Goal: Task Accomplishment & Management: Use online tool/utility

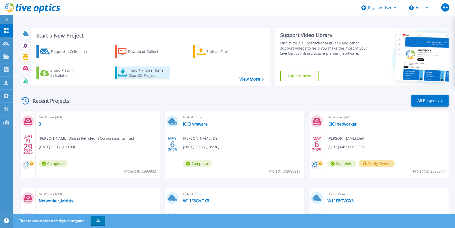
click at [134, 75] on div "Import Phone Home CloudIQ Project" at bounding box center [149, 73] width 40 height 10
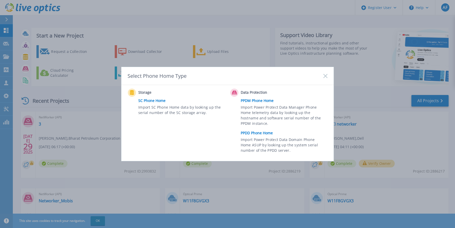
click at [253, 133] on link "PPDD Phone Home" at bounding box center [285, 133] width 89 height 8
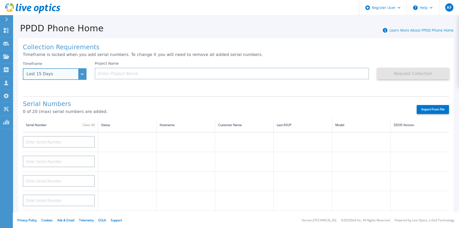
click at [78, 73] on div "Last 15 Days" at bounding box center [55, 74] width 64 height 12
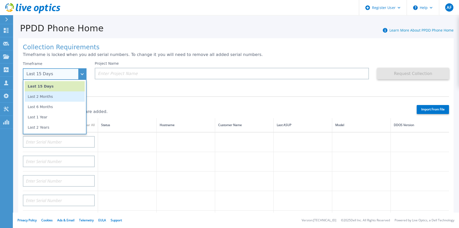
click at [43, 97] on li "Last 2 Months" at bounding box center [55, 96] width 60 height 10
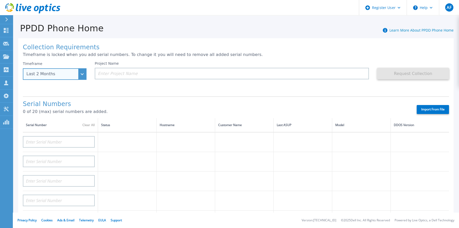
click at [84, 72] on div "Last 2 Months" at bounding box center [55, 74] width 64 height 12
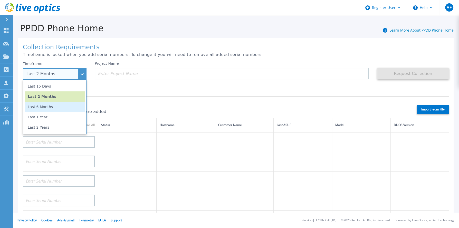
click at [57, 105] on li "Last 6 Months" at bounding box center [55, 107] width 60 height 10
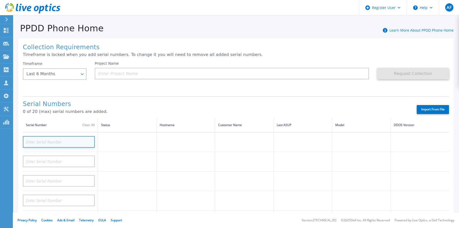
click at [55, 140] on input at bounding box center [59, 142] width 72 height 12
paste input "CKM01224905109"
type input "CKM01224905109"
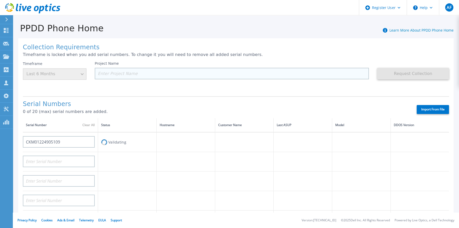
click at [121, 72] on input at bounding box center [232, 74] width 274 height 12
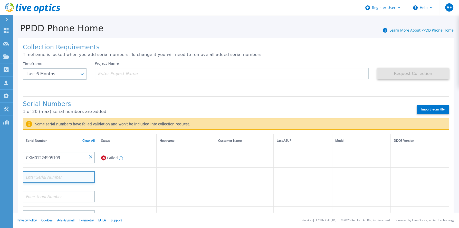
click at [38, 176] on input at bounding box center [59, 177] width 72 height 12
paste input "CKM01224905108"
type input "CKM01224905108"
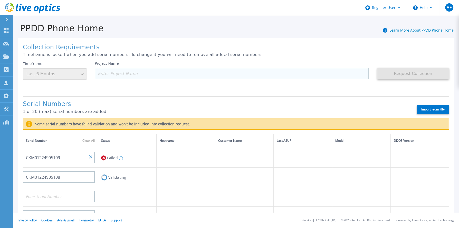
click at [108, 73] on input at bounding box center [232, 74] width 274 height 12
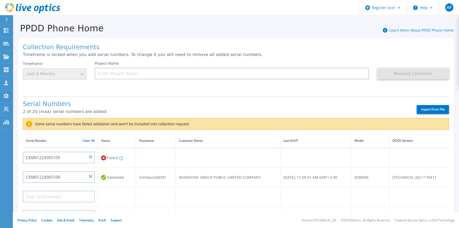
click at [6, 17] on icon at bounding box center [6, 19] width 3 height 4
click at [132, 69] on input at bounding box center [232, 74] width 274 height 12
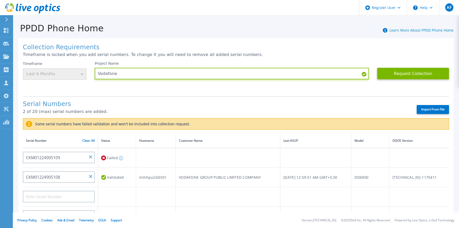
type input "Vodafone"
click at [4, 20] on button at bounding box center [6, 19] width 13 height 9
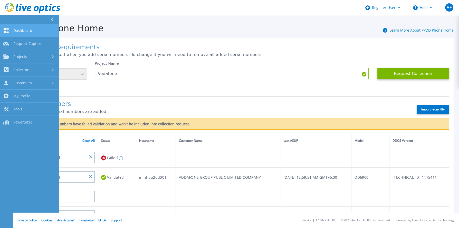
click at [21, 31] on span "Dashboard" at bounding box center [22, 30] width 19 height 5
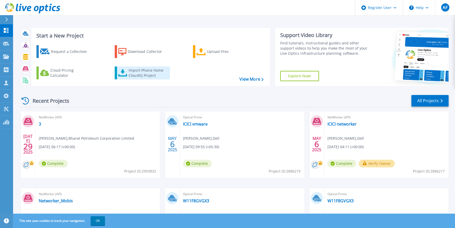
click at [134, 73] on div "Import Phone Home CloudIQ Project" at bounding box center [149, 73] width 40 height 10
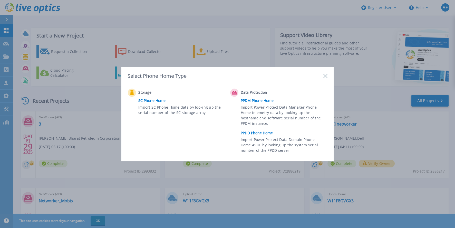
click at [249, 134] on link "PPDD Phone Home" at bounding box center [285, 133] width 89 height 8
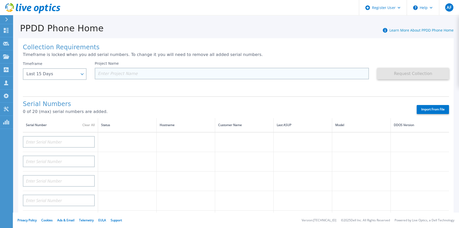
click at [120, 69] on input at bounding box center [232, 74] width 274 height 12
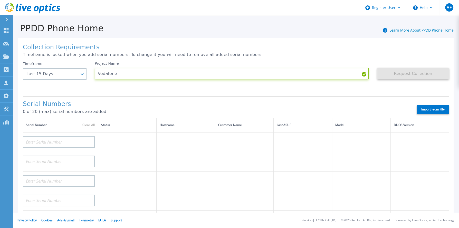
type input "Vodafone"
click at [185, 51] on div "Collection Requirements Timeframe is locked when you add serial numbers. To cha…" at bounding box center [235, 183] width 435 height 290
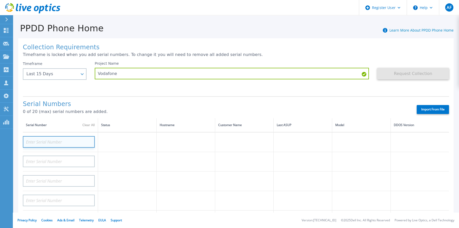
click at [43, 140] on input at bounding box center [59, 142] width 72 height 12
paste input "CKM01224905108"
type input "CKM01224905108"
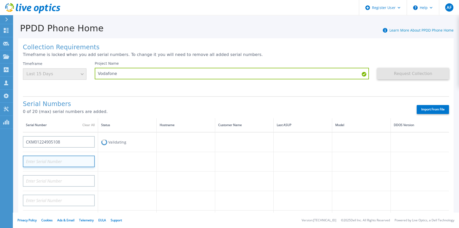
click at [59, 158] on input at bounding box center [59, 161] width 72 height 12
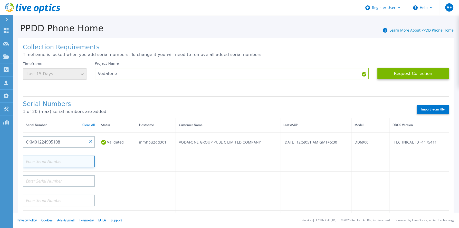
click at [61, 161] on input at bounding box center [59, 161] width 72 height 12
paste input "CKM0122490510"
type input "CKM0122490510"
click at [115, 160] on td at bounding box center [117, 164] width 38 height 25
click at [172, 98] on div "Serial Numbers 1 of 20 (max) serial numbers are added. Import From File" at bounding box center [236, 107] width 426 height 22
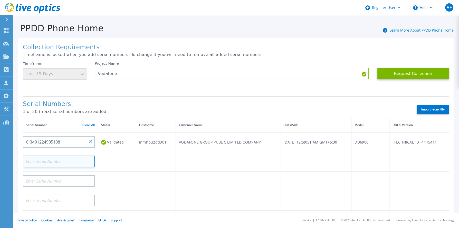
click at [50, 161] on input at bounding box center [59, 161] width 72 height 12
paste input "CKM0122490510"
click at [59, 162] on input "CKM0122490510" at bounding box center [59, 161] width 72 height 12
click at [27, 162] on input "CKM0122490510" at bounding box center [59, 161] width 72 height 12
click at [59, 163] on input "CKM0122490510" at bounding box center [59, 161] width 72 height 12
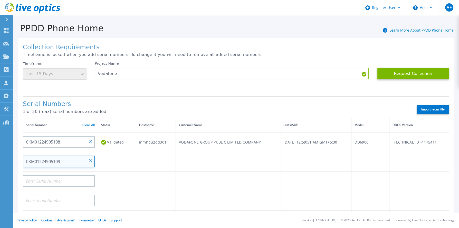
type input "CKM01224905109"
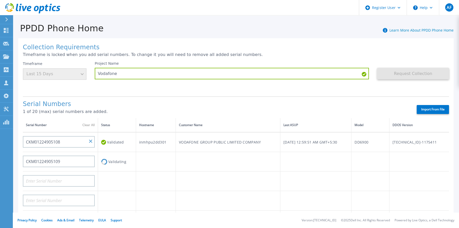
click at [138, 101] on h1 "Serial Numbers" at bounding box center [215, 104] width 385 height 7
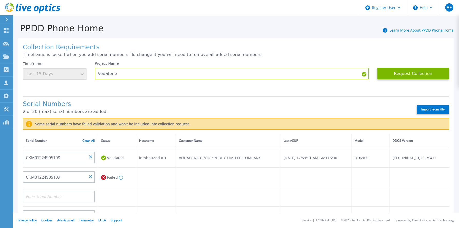
click at [424, 109] on label "Import From File" at bounding box center [432, 109] width 32 height 9
click at [0, 0] on input "Import From File" at bounding box center [0, 0] width 0 height 0
click at [429, 108] on label "Import From File" at bounding box center [432, 109] width 32 height 9
click at [0, 0] on input "Import From File" at bounding box center [0, 0] width 0 height 0
click at [391, 71] on button "Request Collection" at bounding box center [413, 74] width 72 height 12
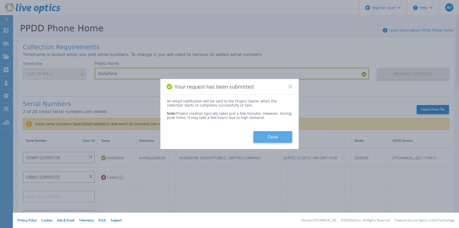
click at [269, 138] on button "Close" at bounding box center [272, 137] width 39 height 12
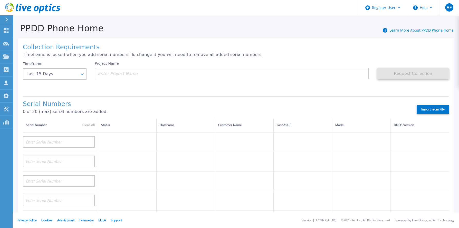
click at [6, 17] on icon at bounding box center [6, 19] width 3 height 4
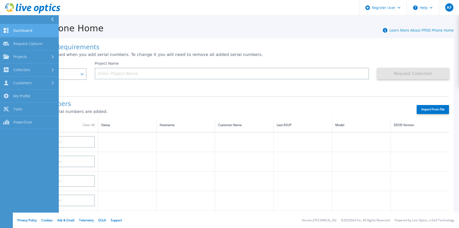
click at [26, 27] on link "Dashboard Dashboard" at bounding box center [29, 30] width 59 height 13
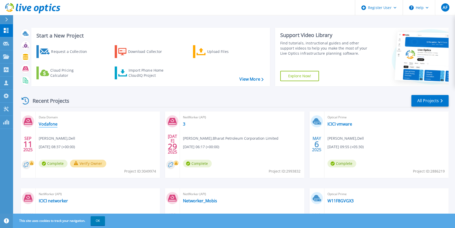
click at [52, 121] on link "Vodafone" at bounding box center [48, 123] width 19 height 5
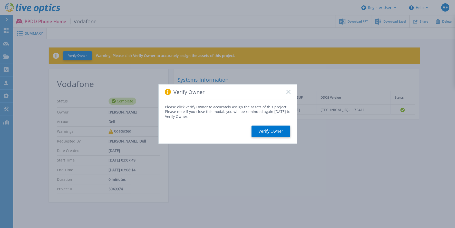
click at [294, 93] on div "Verify Owner" at bounding box center [228, 91] width 138 height 15
click at [288, 91] on rect at bounding box center [288, 92] width 4 height 4
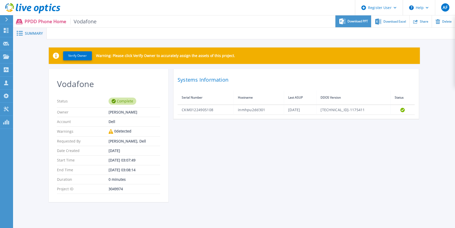
click at [363, 20] on span "Download PPT" at bounding box center [357, 21] width 21 height 3
click at [207, 199] on div "Vodafone Status Complete Owner [PERSON_NAME] Account Dell Warnings 0 detected R…" at bounding box center [234, 138] width 371 height 139
click at [380, 22] on icon at bounding box center [378, 21] width 6 height 6
